Goal: Information Seeking & Learning: Learn about a topic

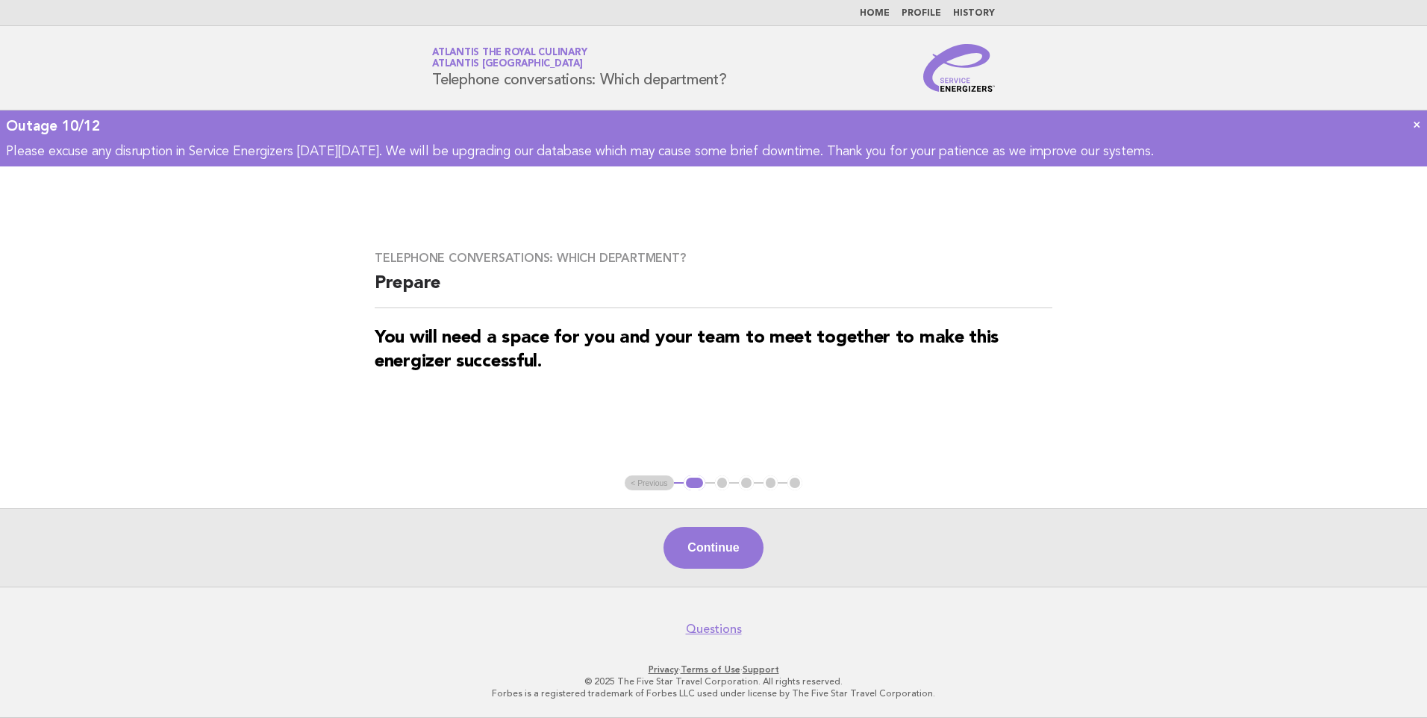
click at [885, 16] on link "Home" at bounding box center [875, 13] width 30 height 9
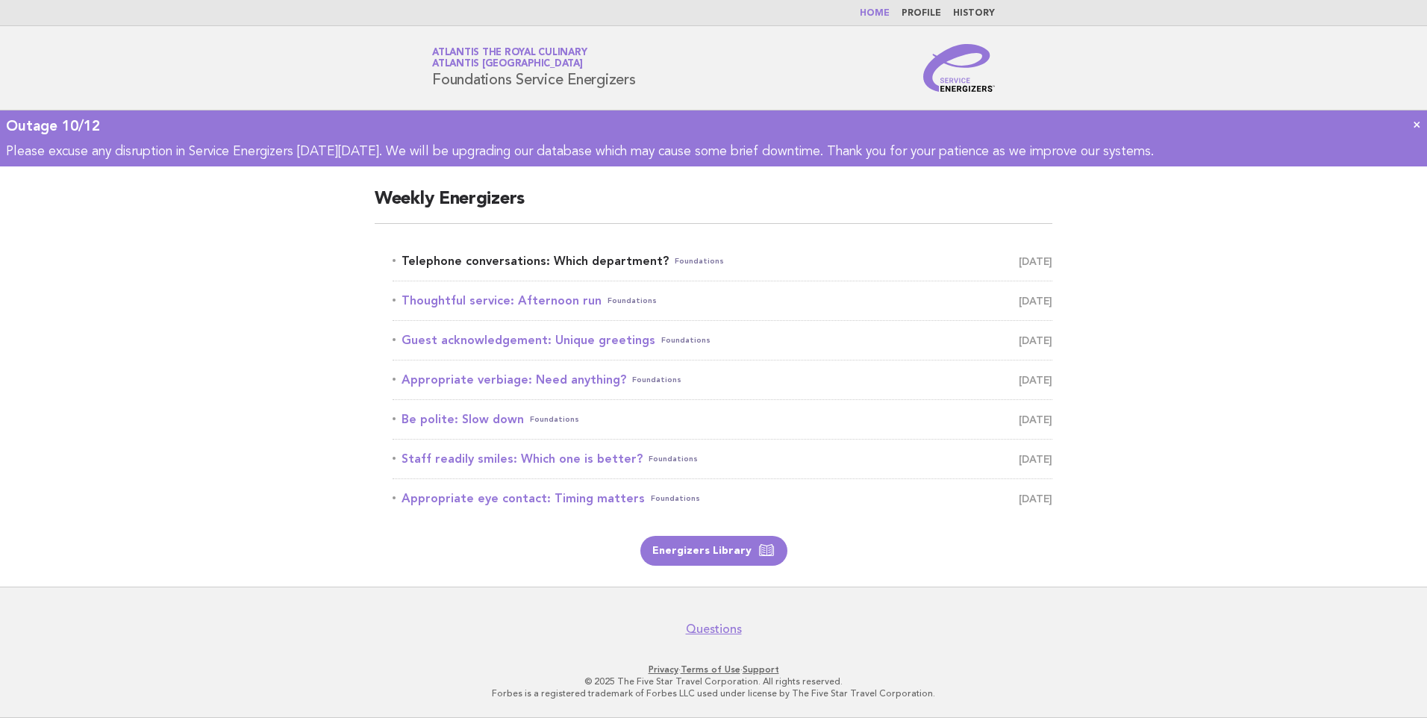
click at [598, 257] on link "Telephone conversations: Which department? Foundations October 13" at bounding box center [723, 261] width 660 height 21
click at [1019, 260] on span "October 13" at bounding box center [1036, 261] width 34 height 21
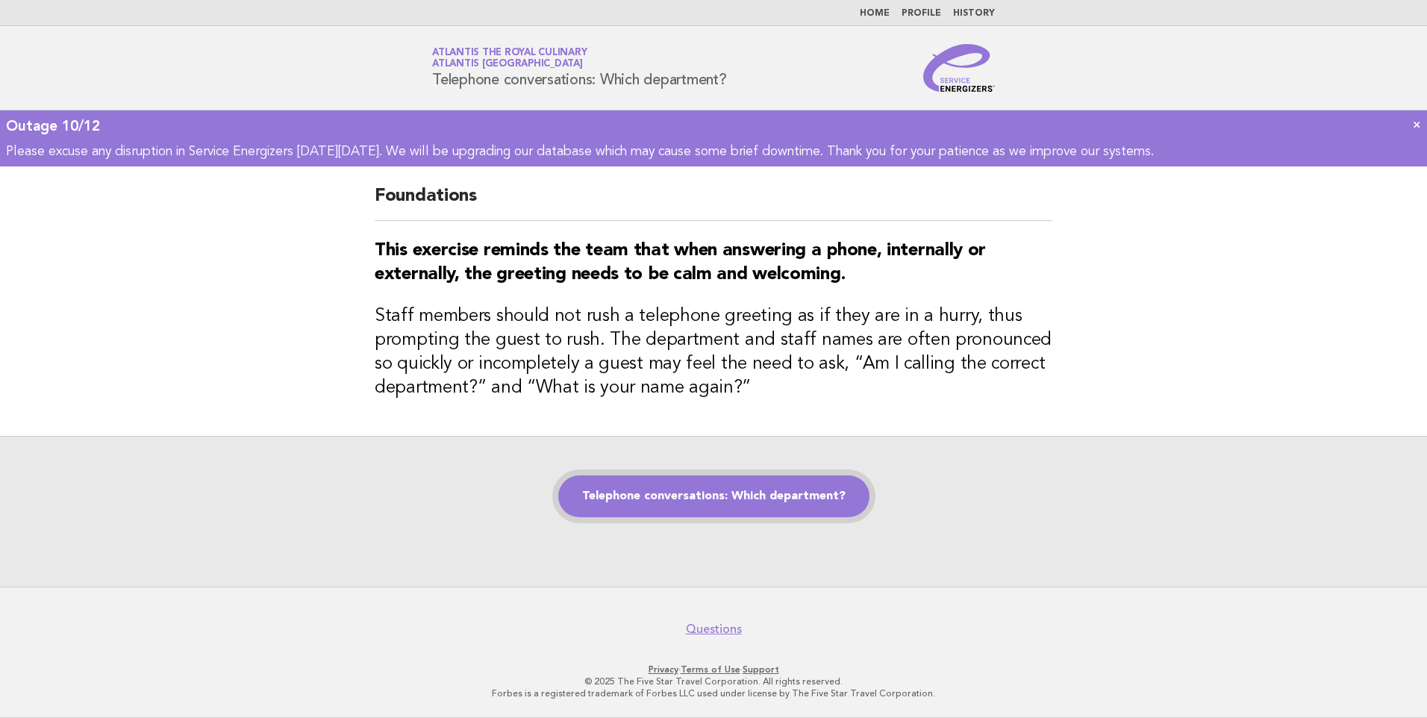
click at [650, 496] on link "Telephone conversations: Which department?" at bounding box center [713, 496] width 311 height 42
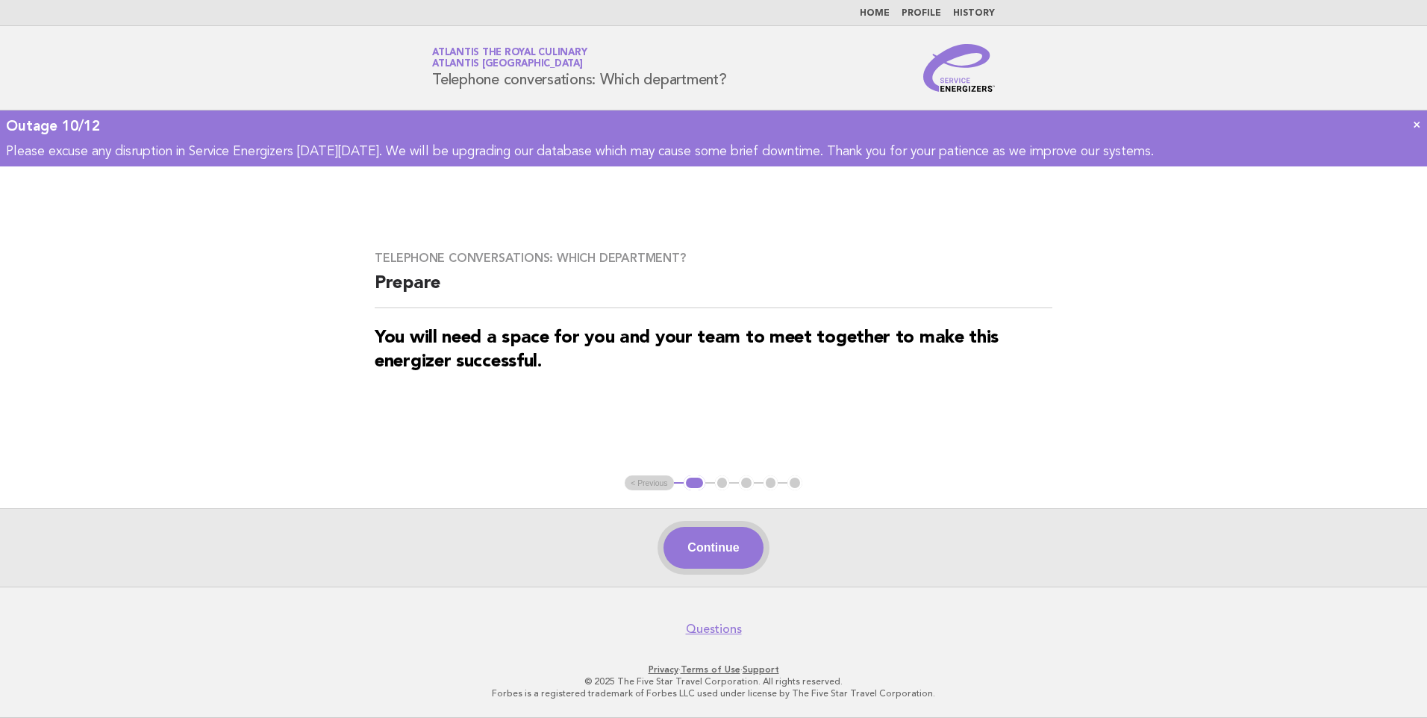
click at [720, 552] on button "Continue" at bounding box center [713, 548] width 99 height 42
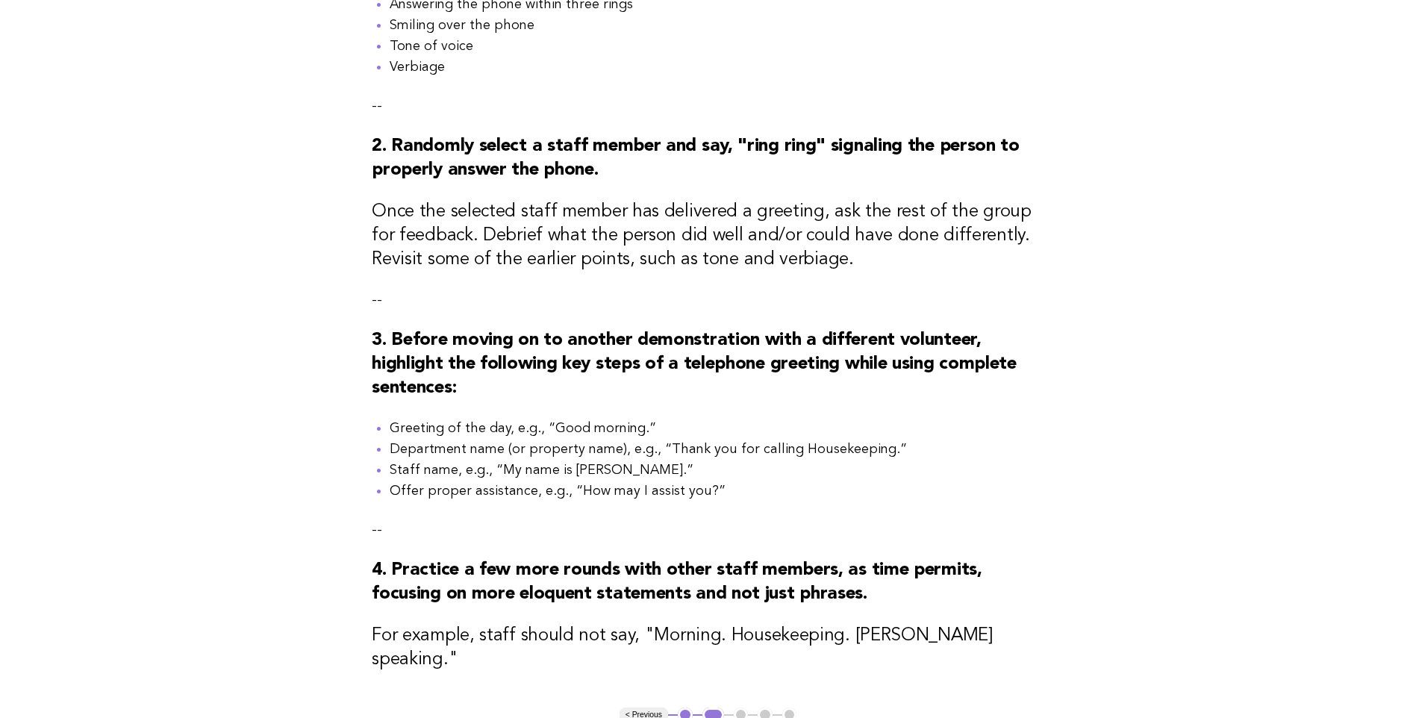
scroll to position [593, 0]
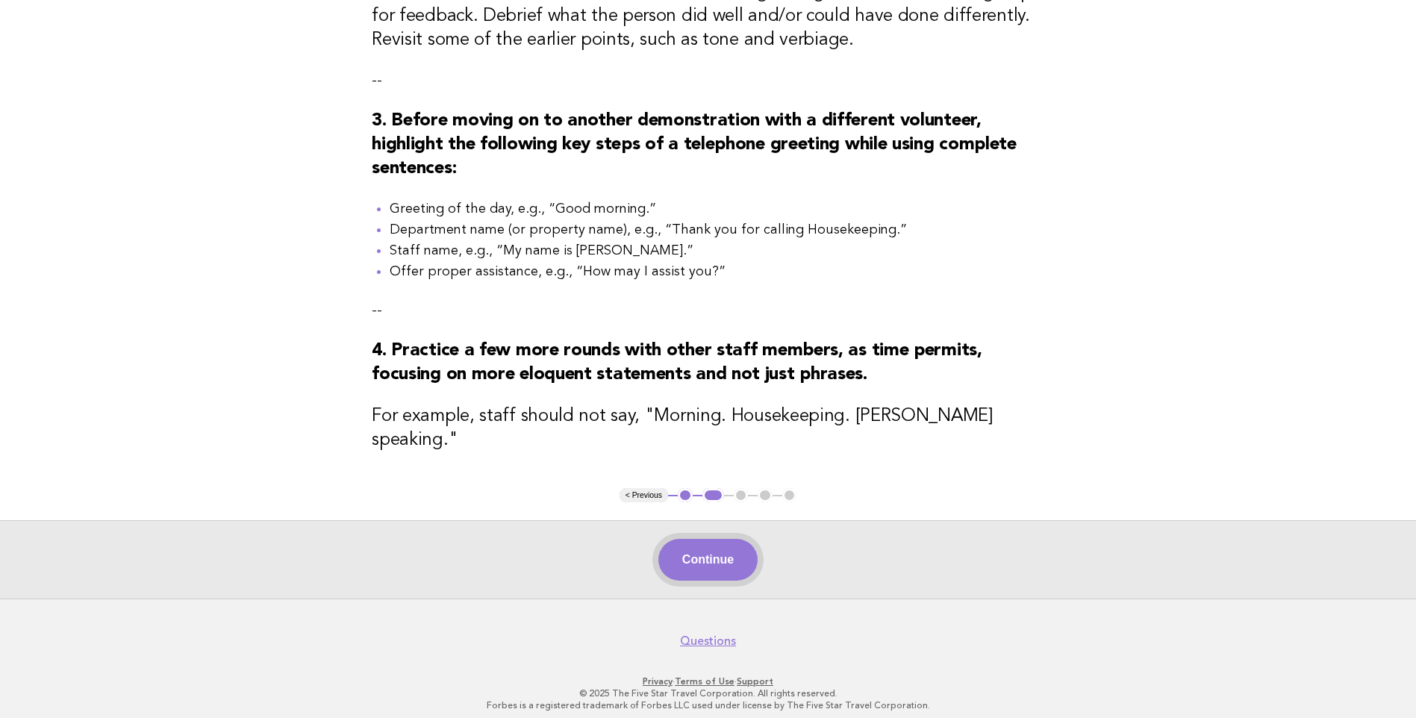
click at [697, 551] on button "Continue" at bounding box center [707, 560] width 99 height 42
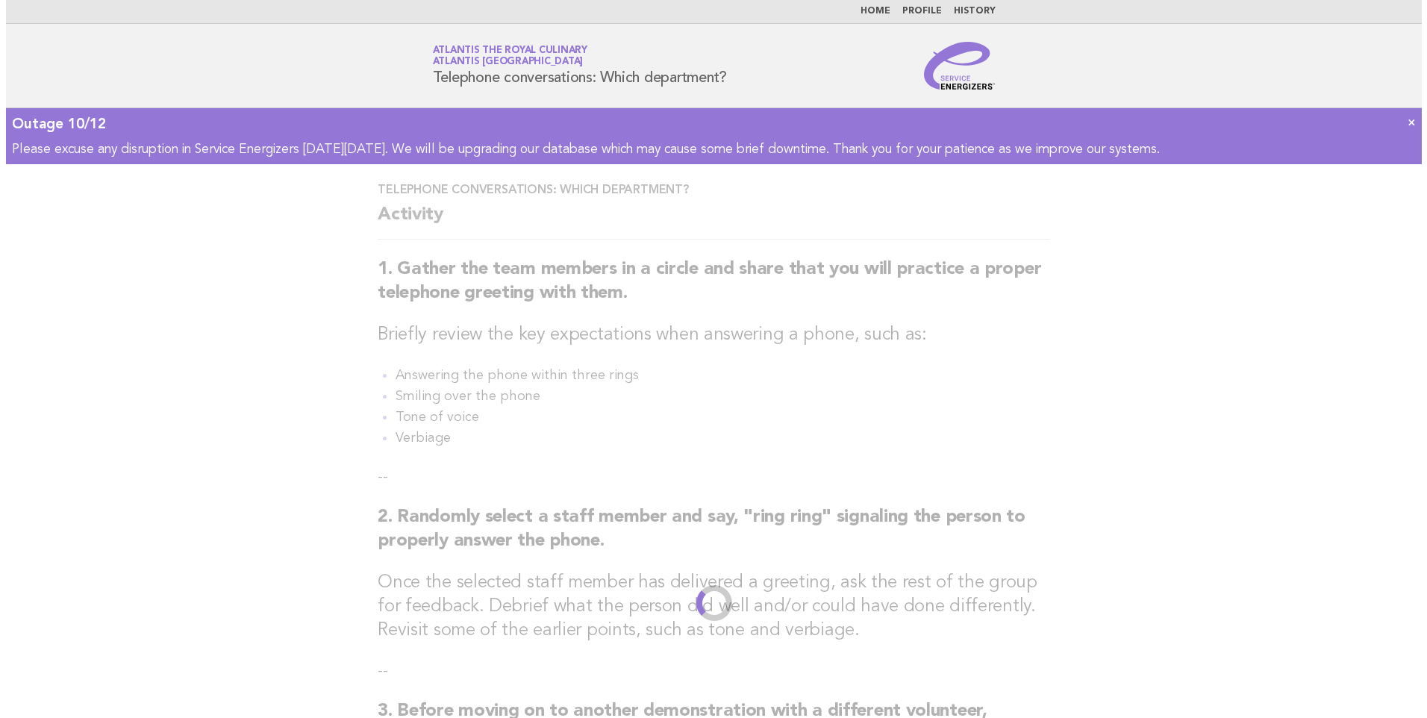
scroll to position [0, 0]
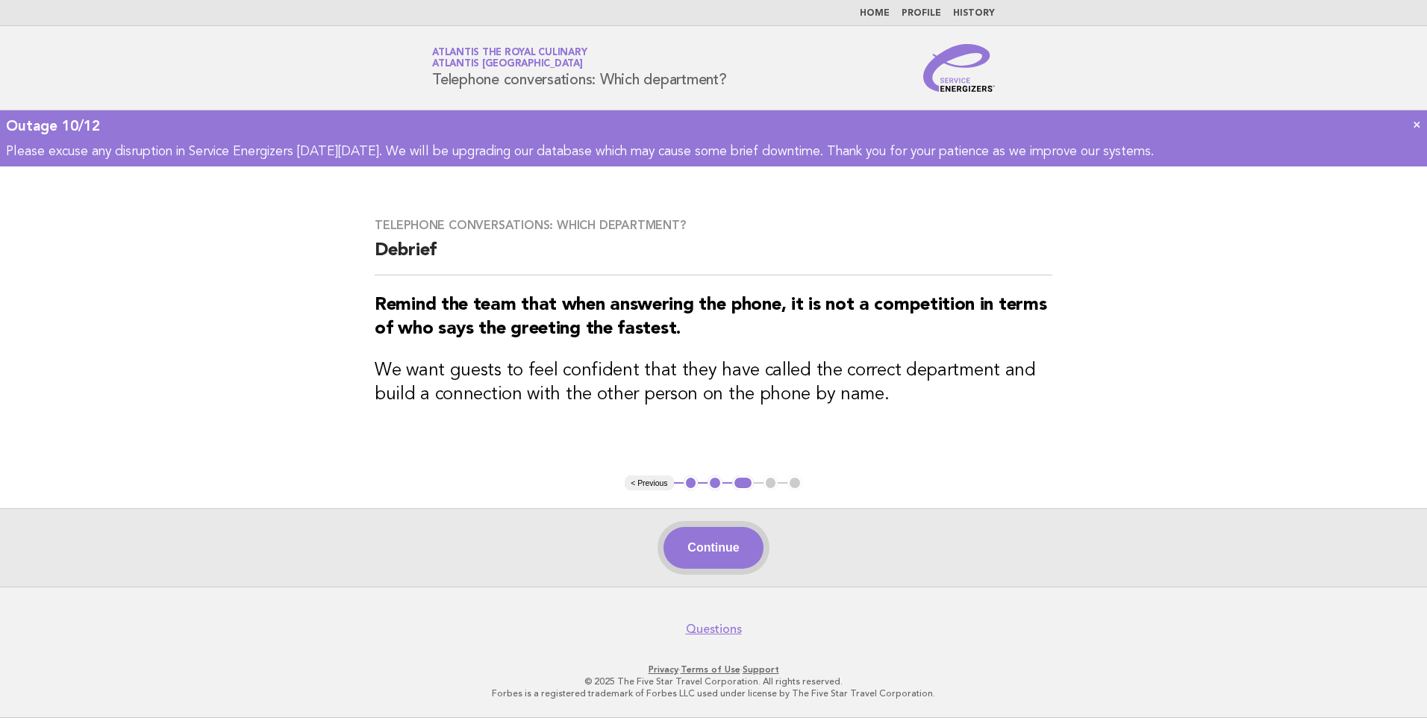
click at [702, 546] on button "Continue" at bounding box center [713, 548] width 99 height 42
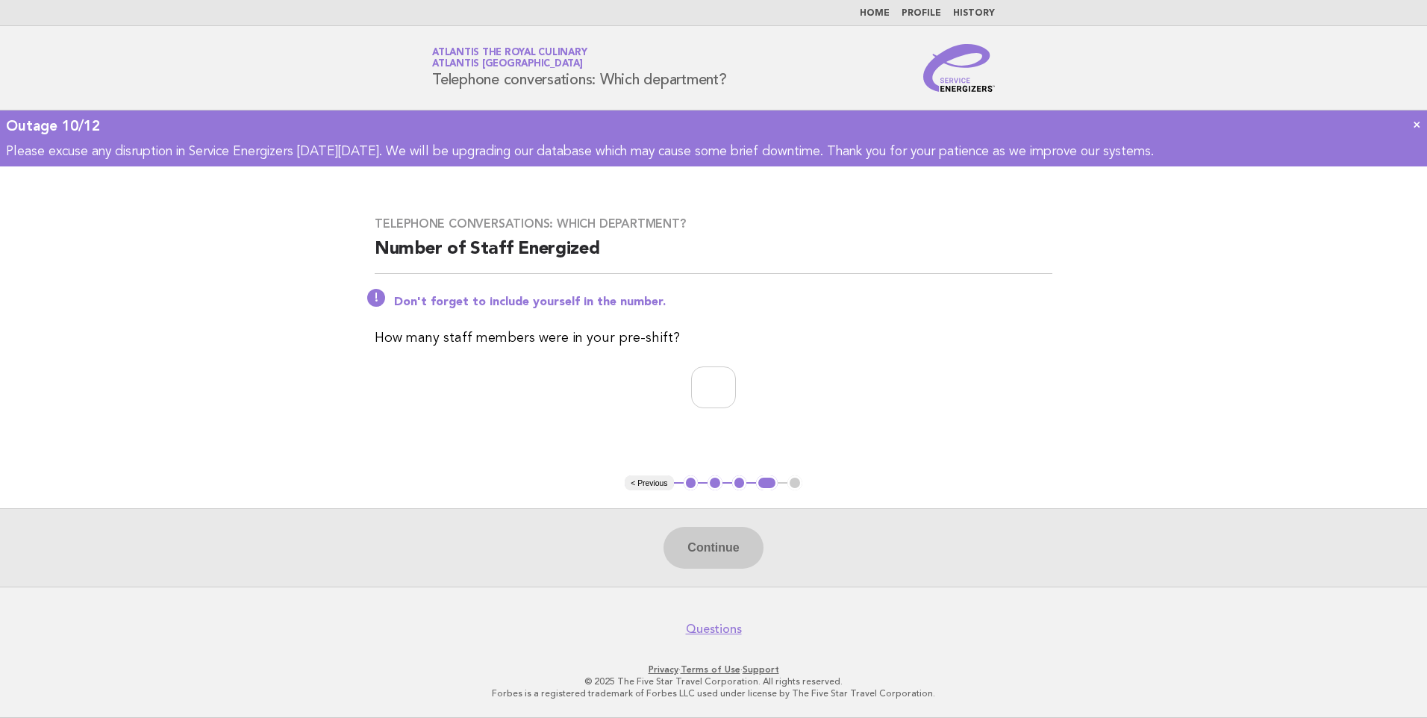
click at [880, 13] on link "Home" at bounding box center [875, 13] width 30 height 9
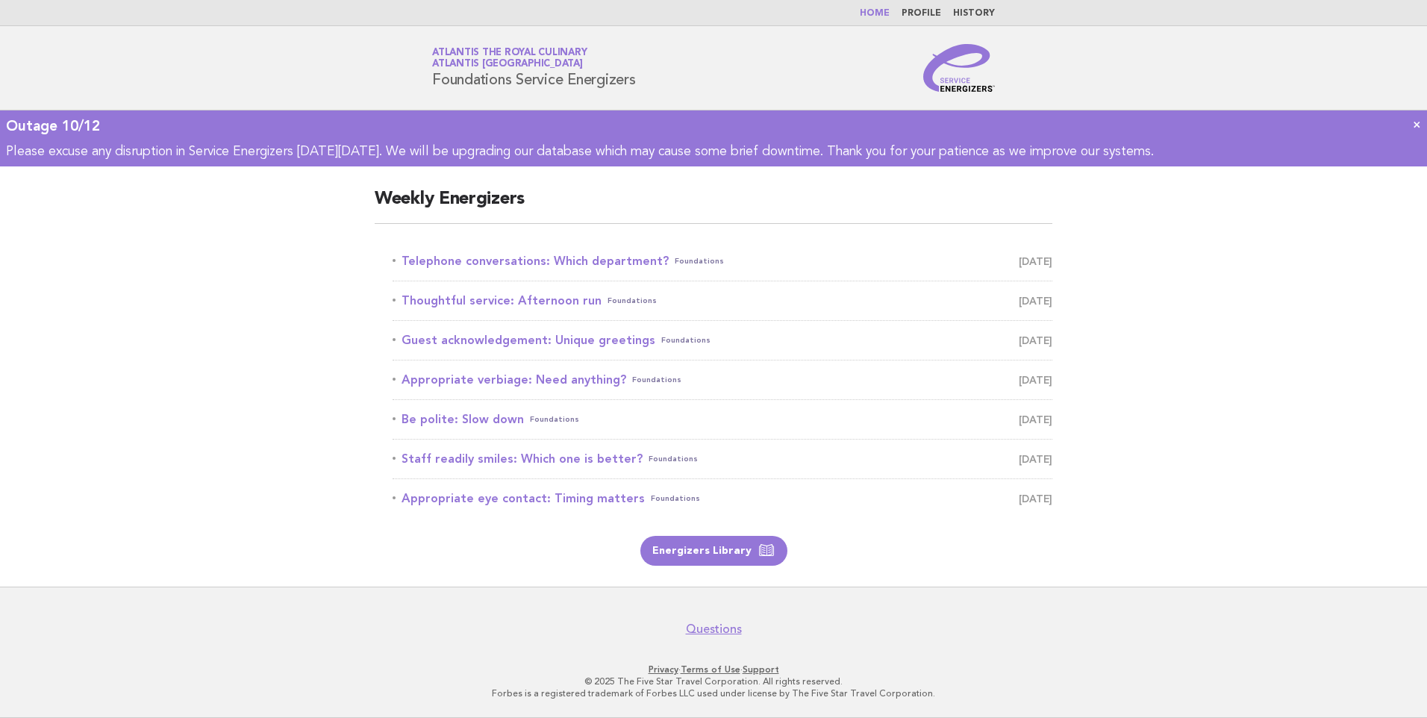
click at [875, 13] on link "Home" at bounding box center [875, 13] width 30 height 9
click at [525, 298] on link "Thoughtful service: Afternoon run Foundations October 14" at bounding box center [723, 300] width 660 height 21
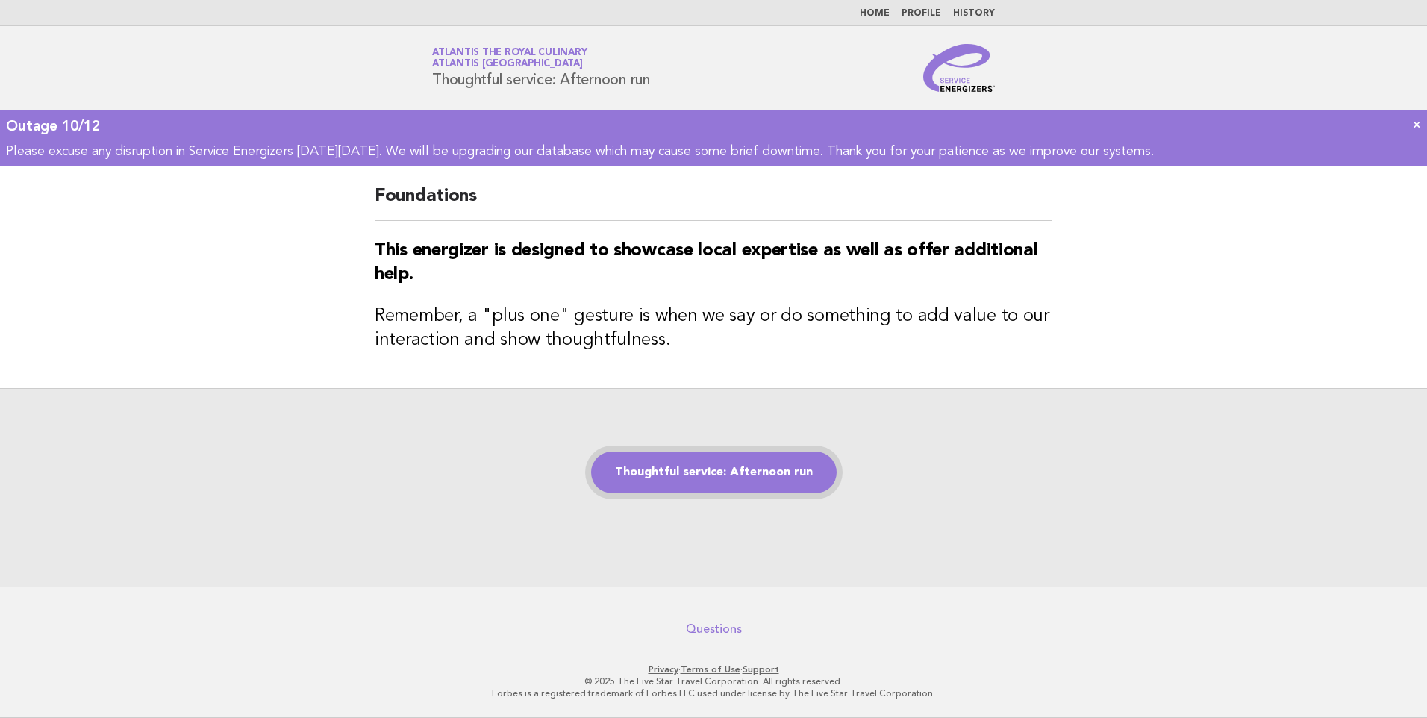
click at [744, 462] on link "Thoughtful service: Afternoon run" at bounding box center [714, 473] width 246 height 42
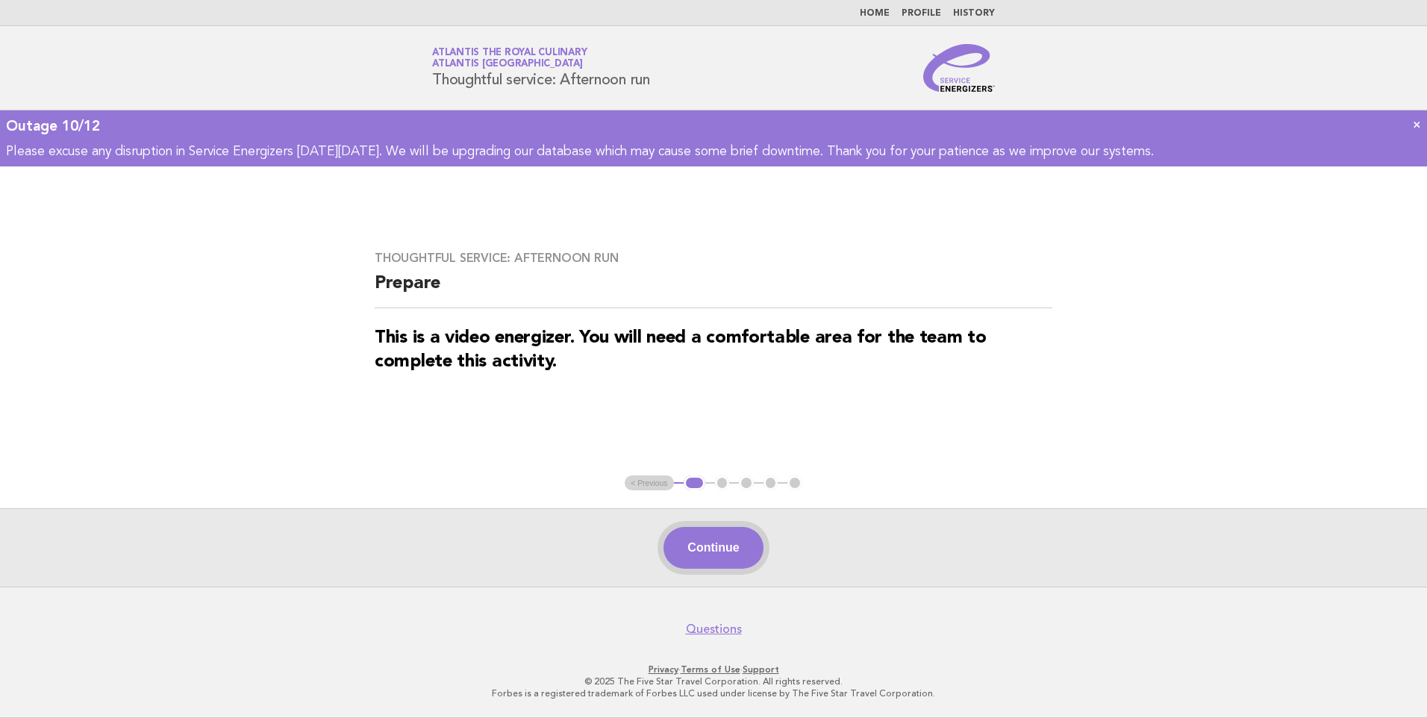
click at [728, 548] on button "Continue" at bounding box center [713, 548] width 99 height 42
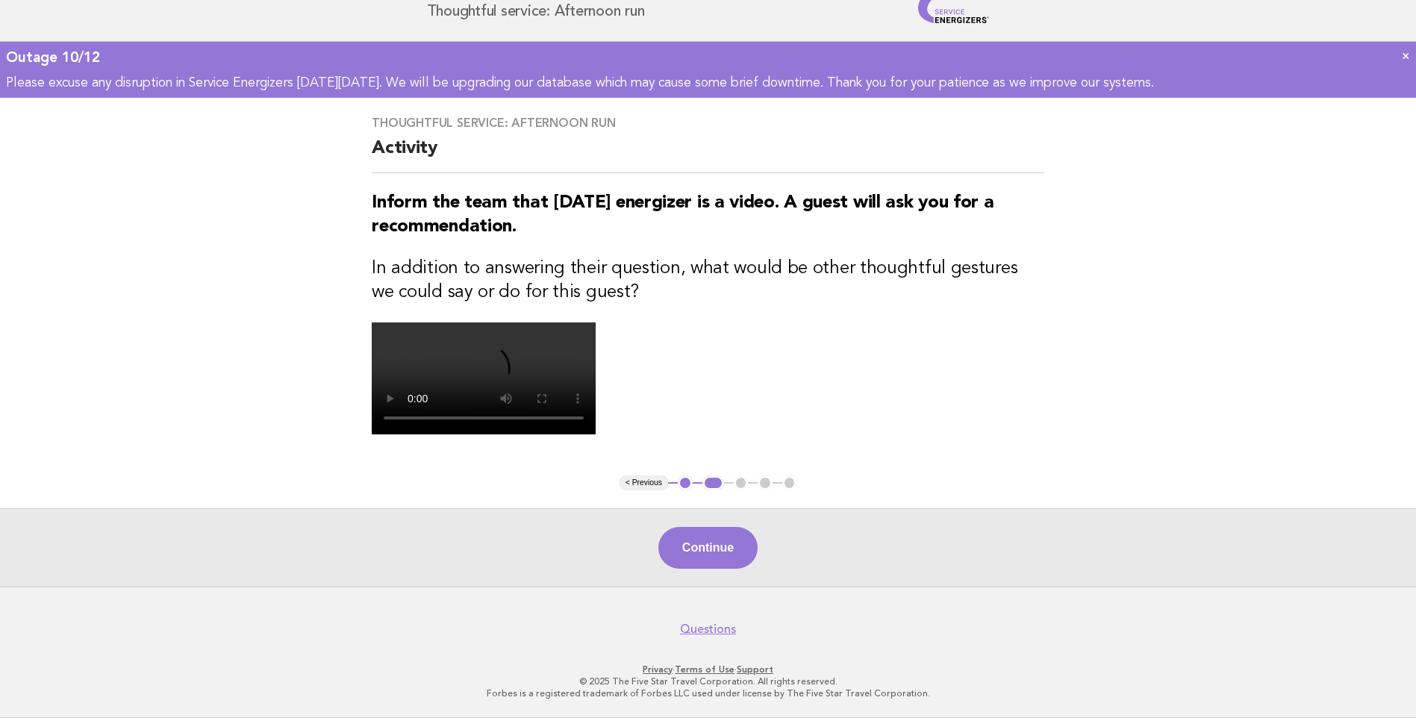
scroll to position [337, 0]
click at [719, 543] on button "Continue" at bounding box center [707, 548] width 99 height 42
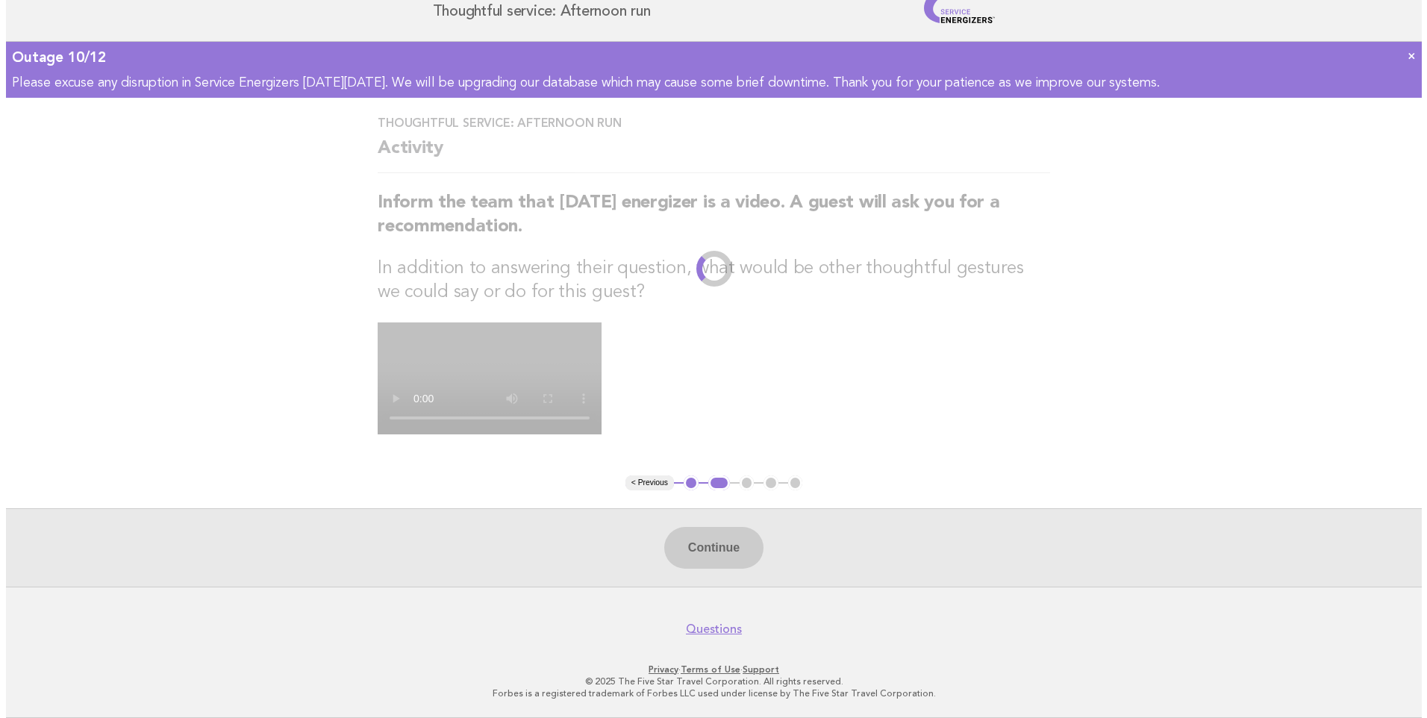
scroll to position [0, 0]
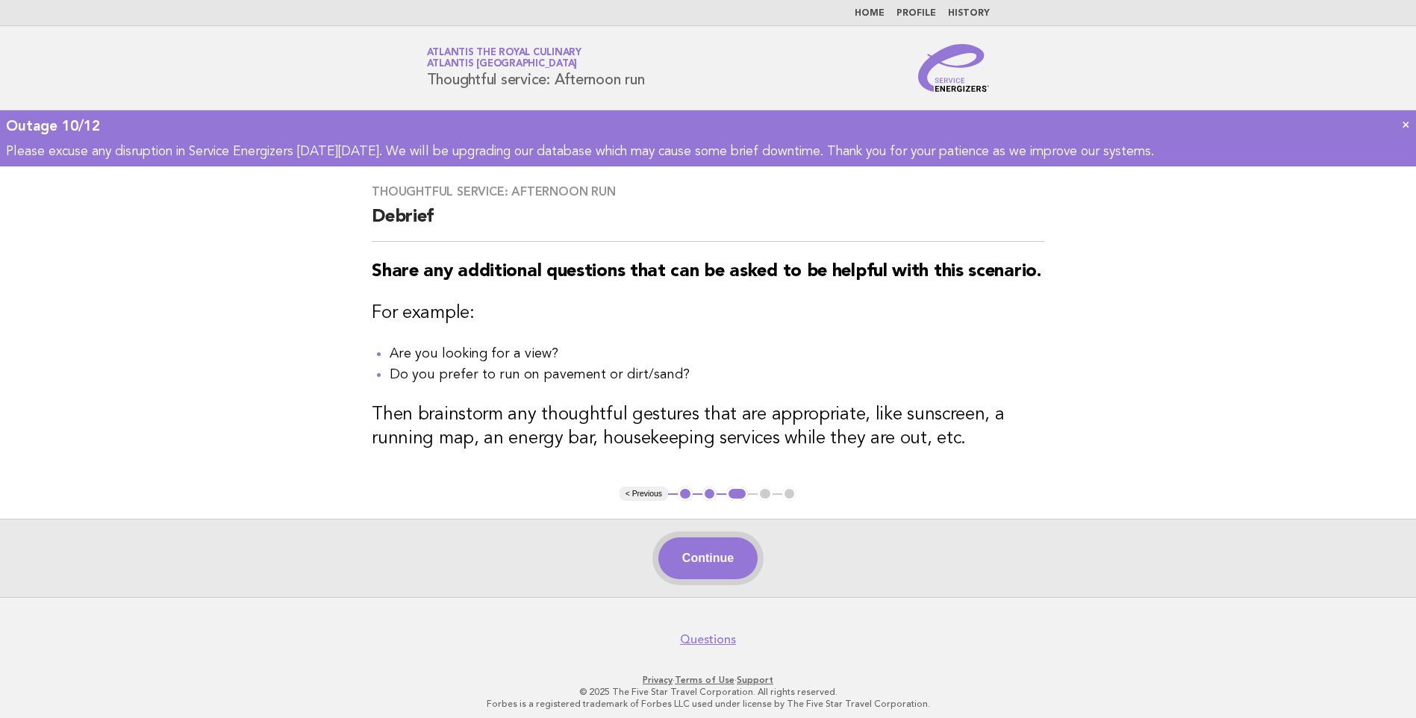
click at [690, 561] on button "Continue" at bounding box center [707, 558] width 99 height 42
